Goal: Find specific page/section: Find specific page/section

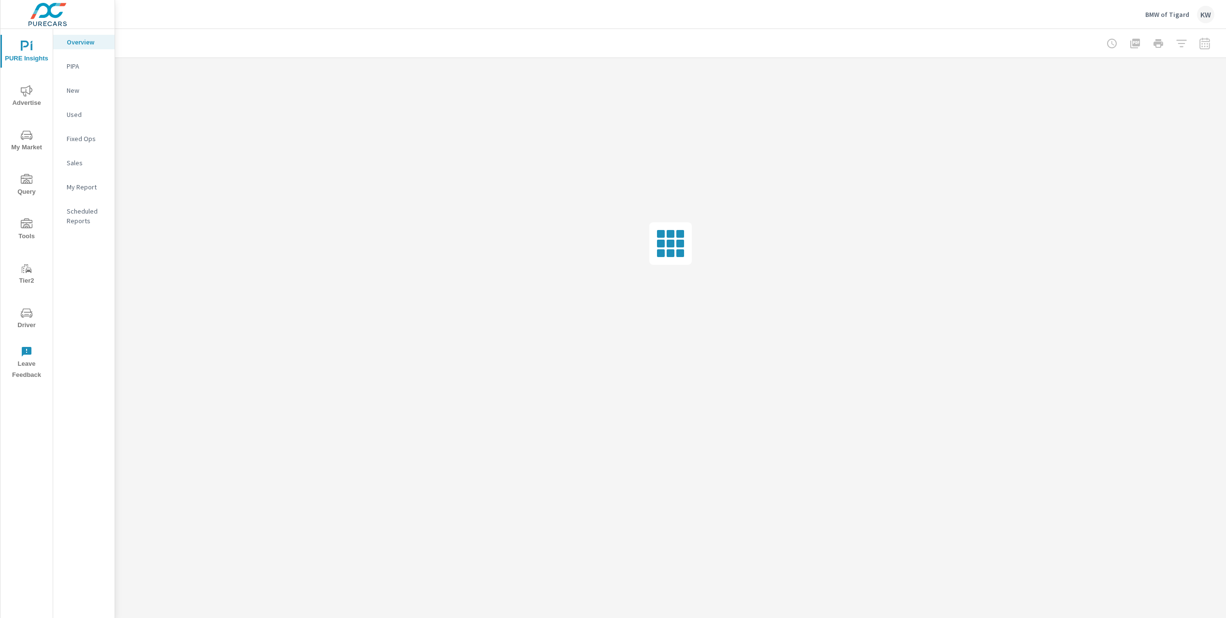
click at [26, 321] on span "Driver" at bounding box center [26, 319] width 46 height 24
click at [28, 325] on span "Driver" at bounding box center [26, 319] width 46 height 24
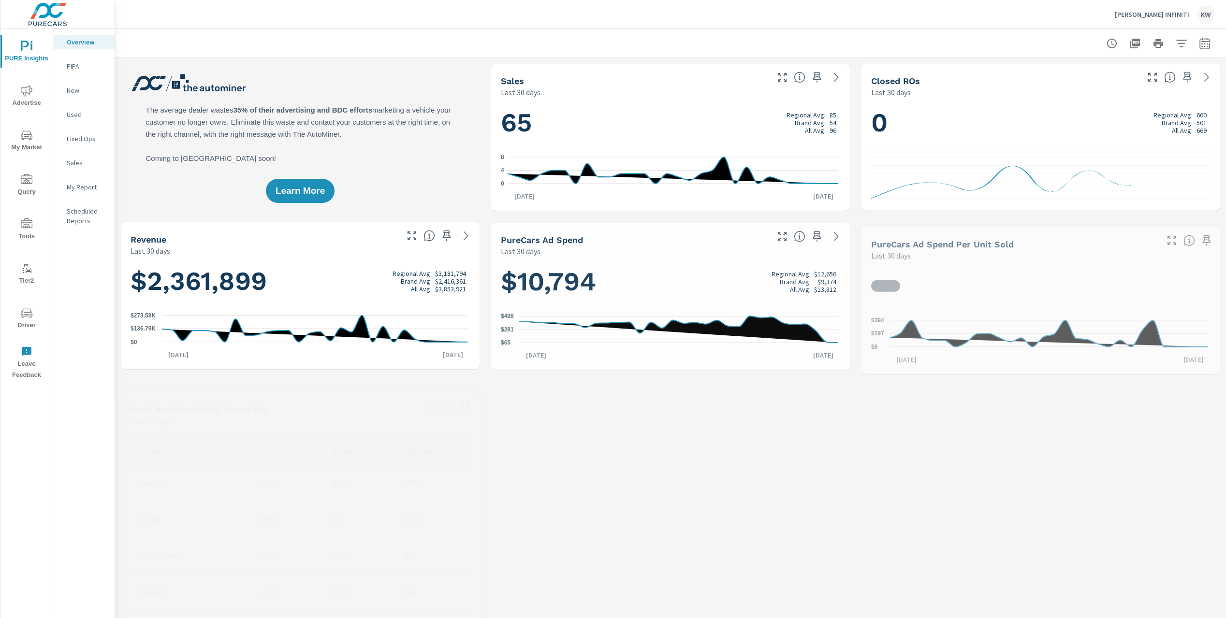
click at [24, 321] on span "Driver" at bounding box center [26, 319] width 46 height 24
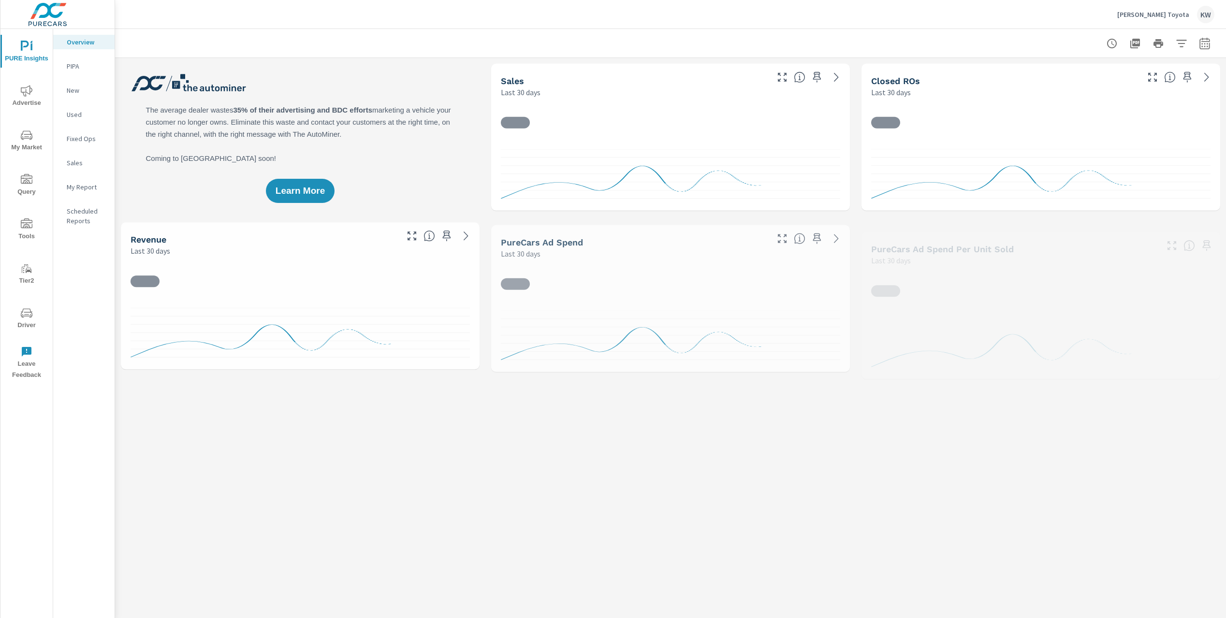
click at [26, 323] on span "Driver" at bounding box center [26, 319] width 46 height 24
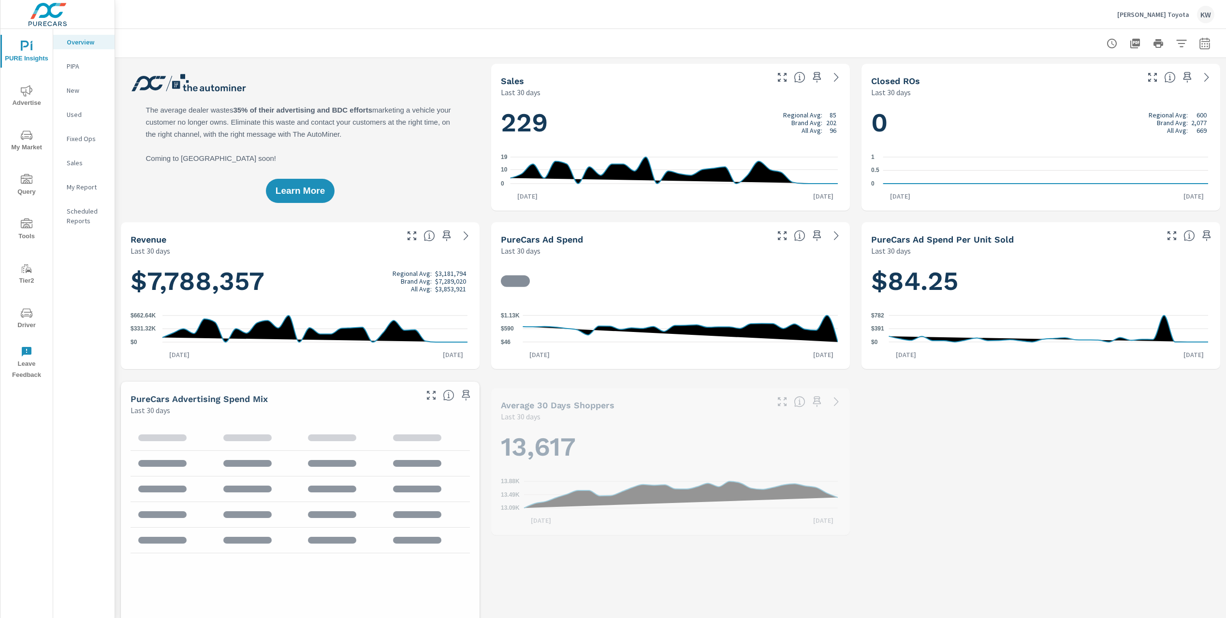
scroll to position [0, 0]
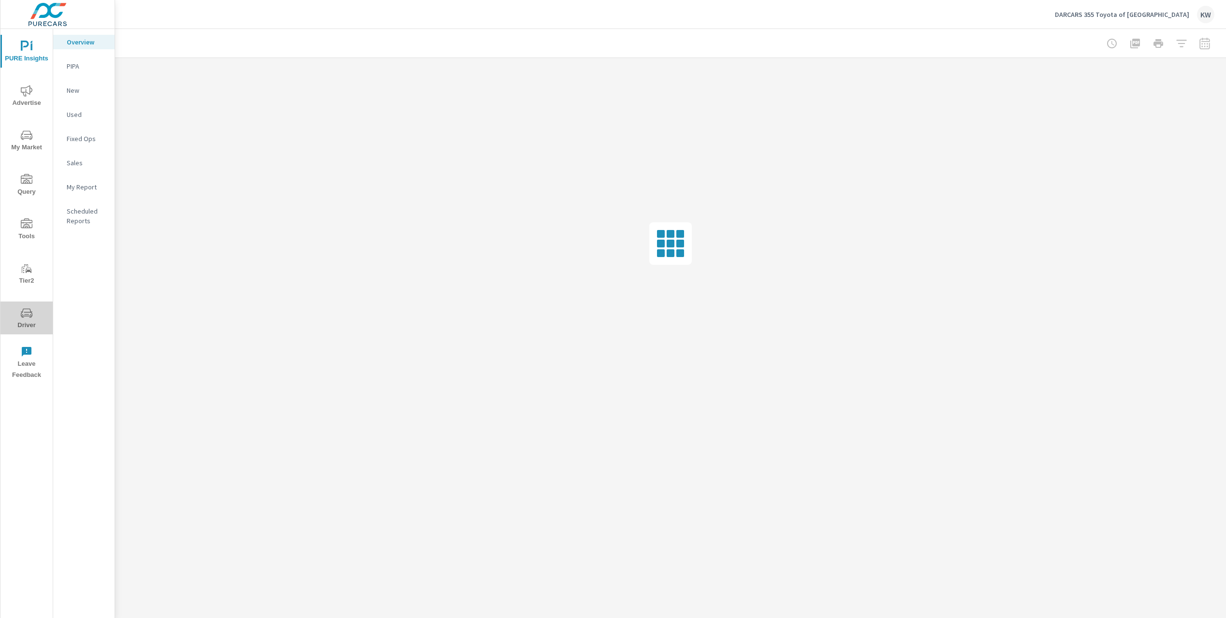
click at [18, 324] on span "Driver" at bounding box center [26, 319] width 46 height 24
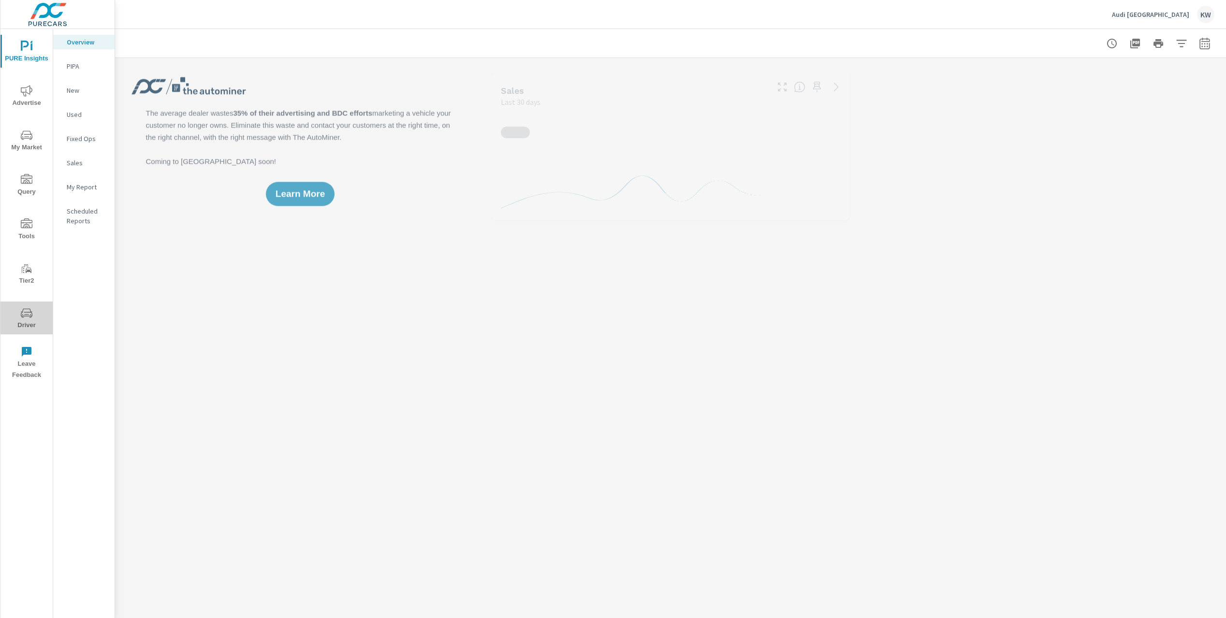
click at [29, 321] on span "Driver" at bounding box center [26, 319] width 46 height 24
